Goal: Browse casually: Explore the website without a specific task or goal

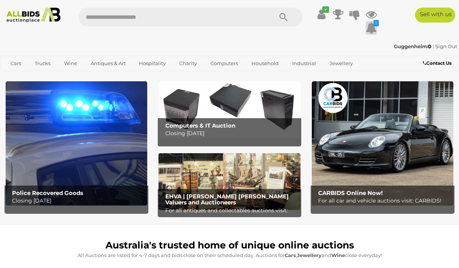
click at [371, 26] on icon at bounding box center [370, 28] width 11 height 14
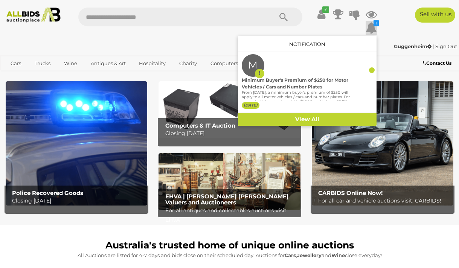
click at [217, 43] on div "Guggenheim | Sign Out" at bounding box center [229, 46] width 455 height 9
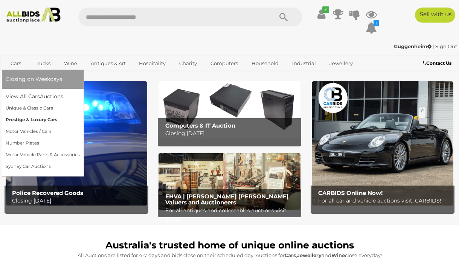
click at [19, 119] on link "Prestige & Luxury Cars" at bounding box center [43, 120] width 74 height 12
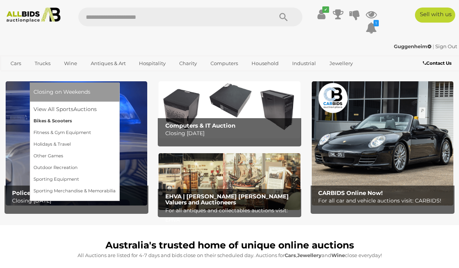
click at [64, 125] on link "Bikes & Scooters" at bounding box center [74, 121] width 82 height 12
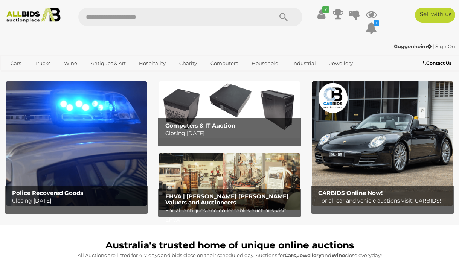
click at [105, 108] on img at bounding box center [76, 143] width 141 height 124
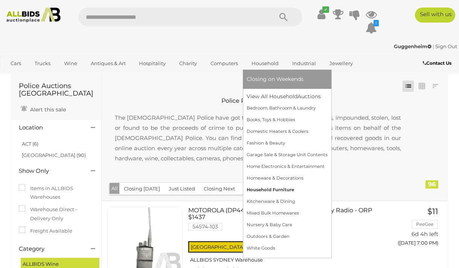
click at [263, 191] on link "Household Furniture" at bounding box center [286, 190] width 81 height 12
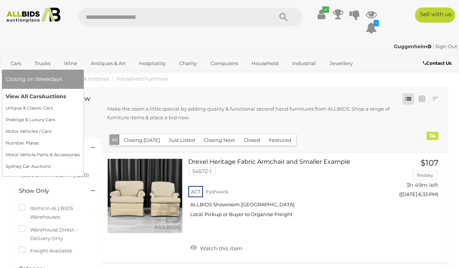
click at [15, 95] on link "View All Cars Auctions" at bounding box center [43, 97] width 74 height 12
